Goal: Navigation & Orientation: Find specific page/section

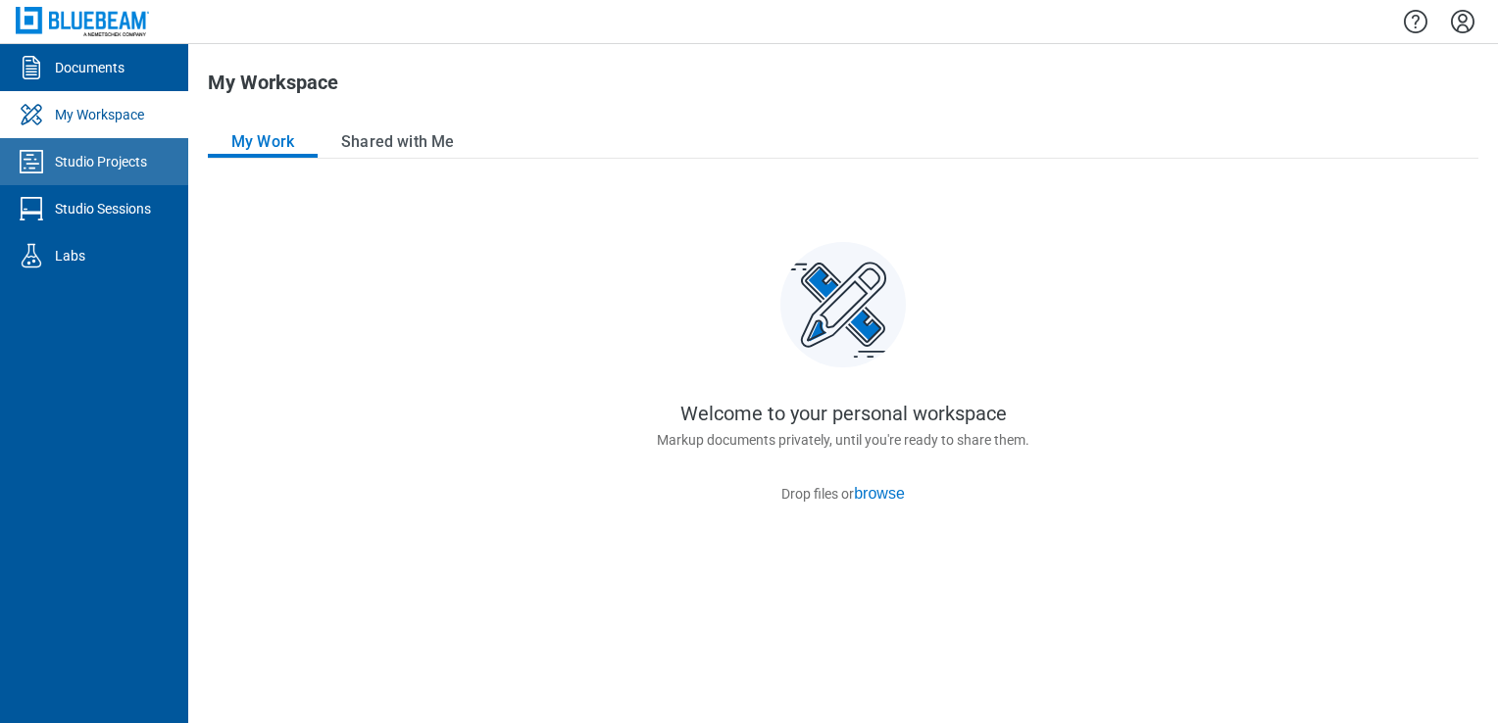
click at [84, 148] on link "Studio Projects" at bounding box center [94, 161] width 188 height 47
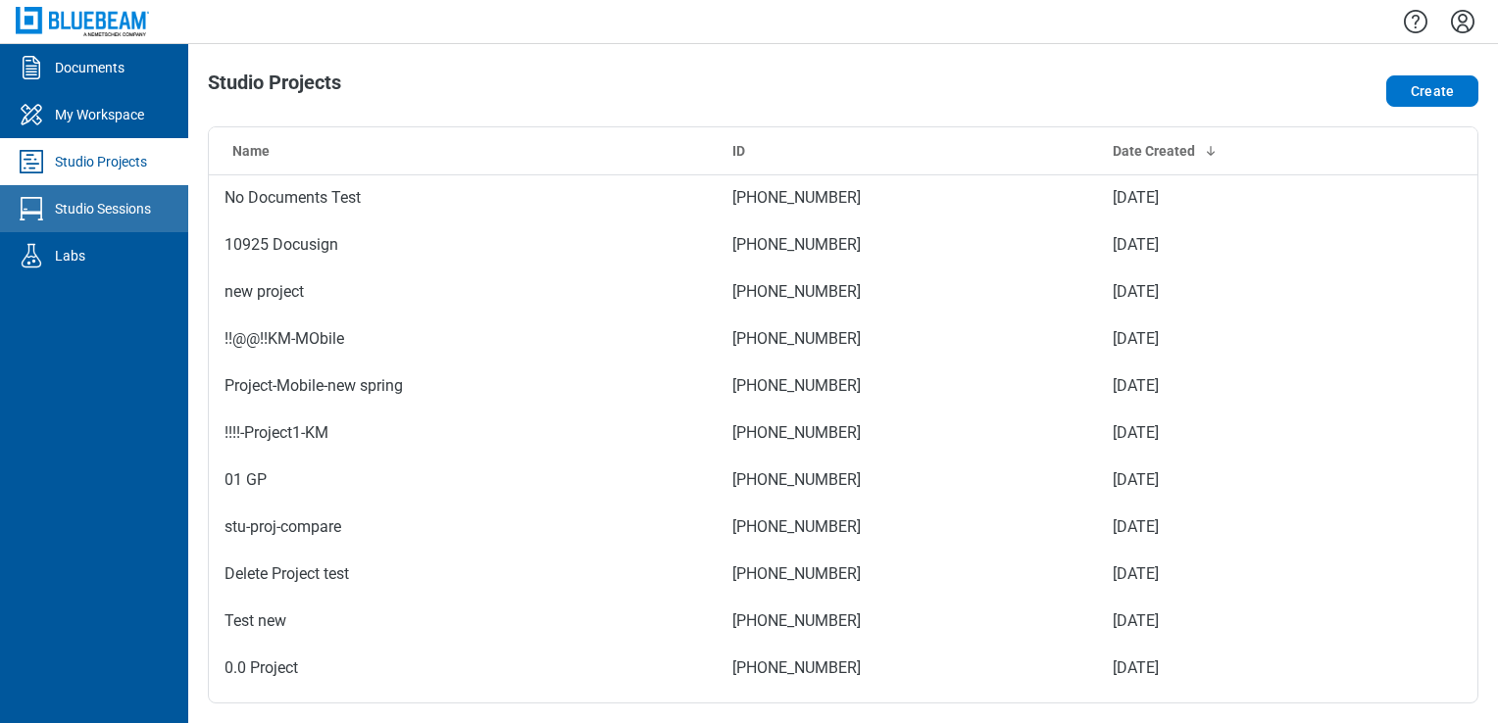
click at [106, 220] on link "Studio Sessions" at bounding box center [94, 208] width 188 height 47
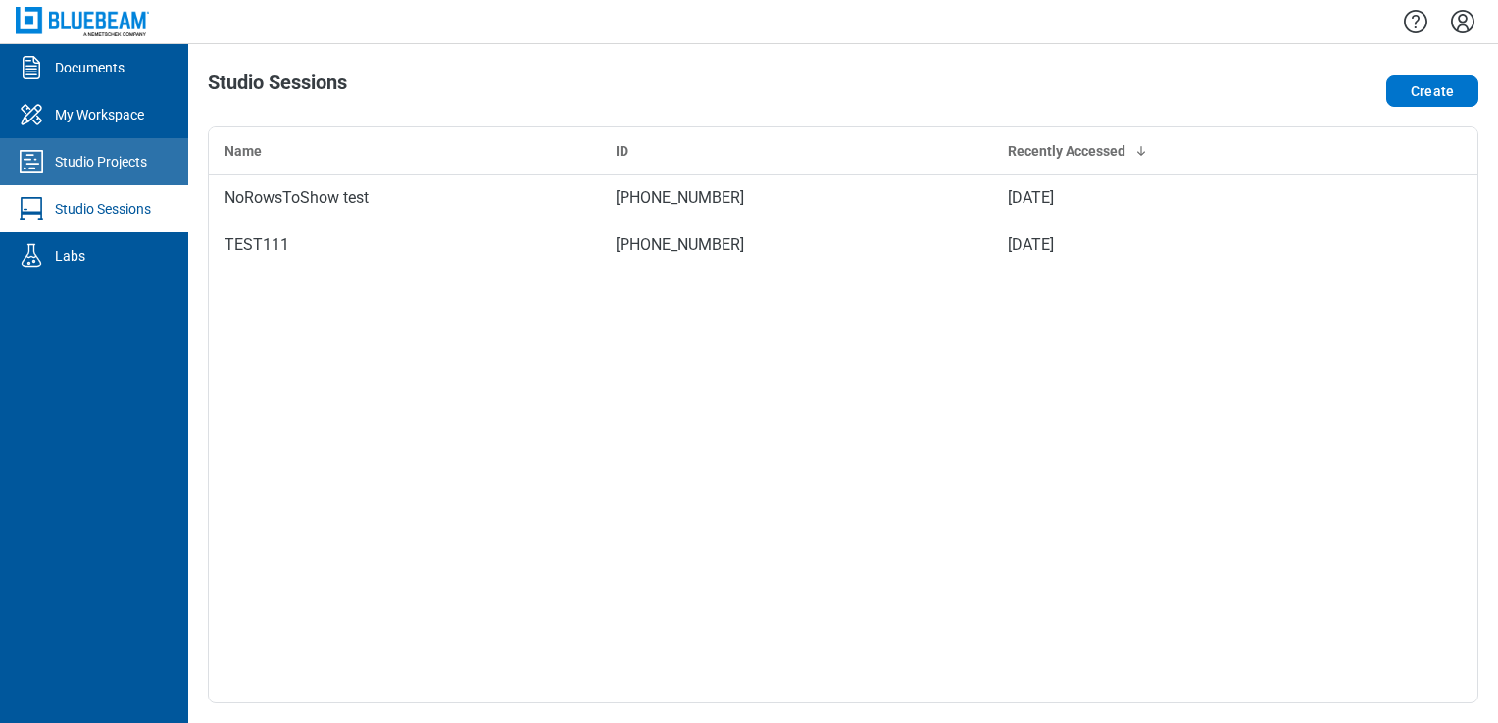
click at [126, 159] on div "Studio Projects" at bounding box center [101, 162] width 92 height 20
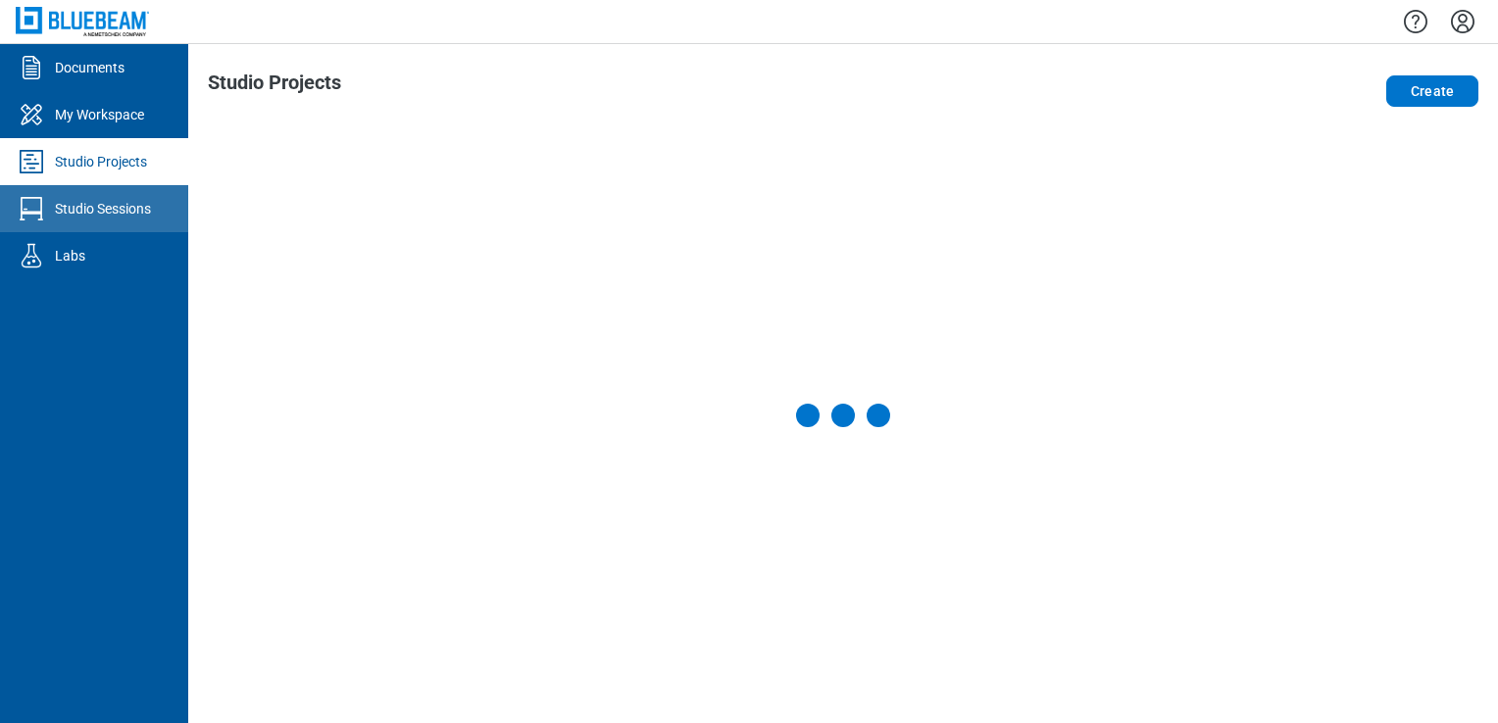
click at [132, 198] on link "Studio Sessions" at bounding box center [94, 208] width 188 height 47
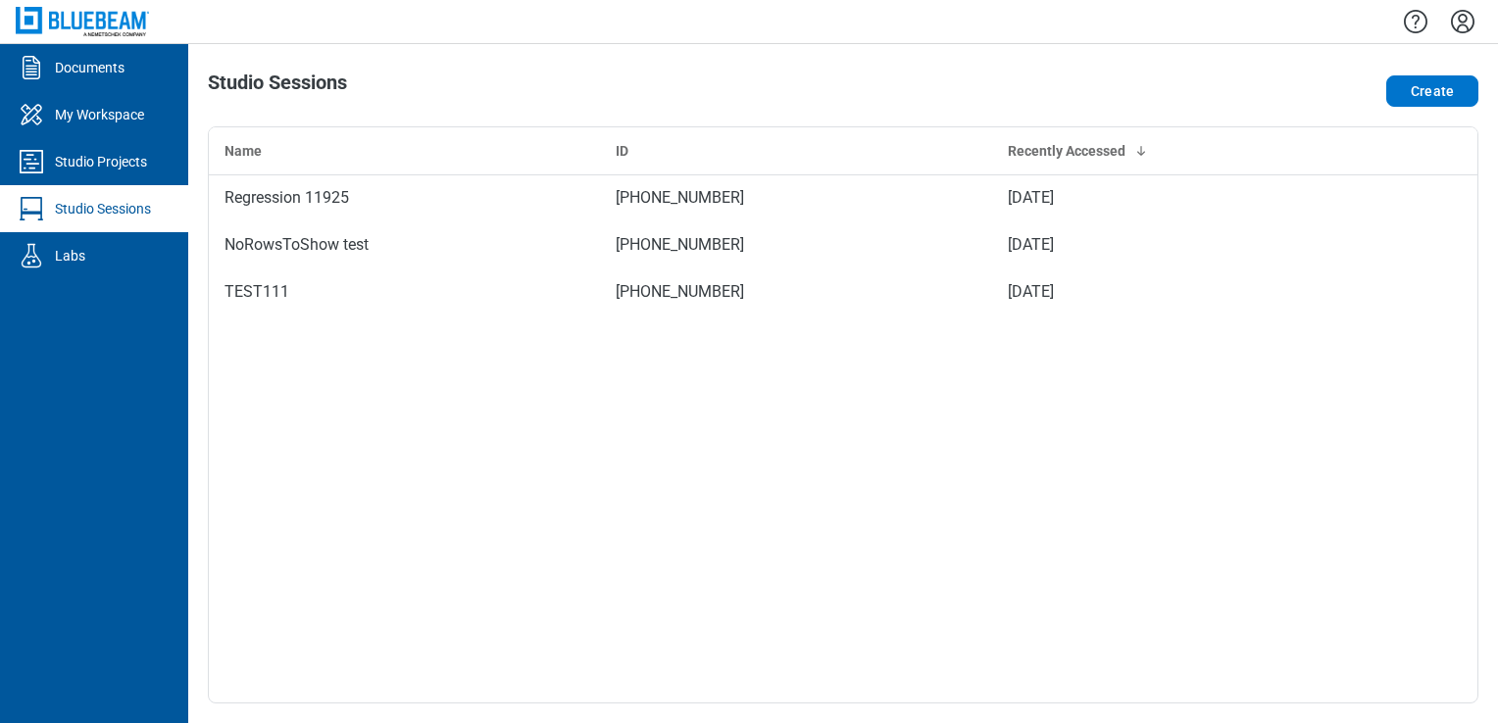
click at [63, 195] on link "Studio Sessions" at bounding box center [94, 208] width 188 height 47
